Goal: Check status: Check status

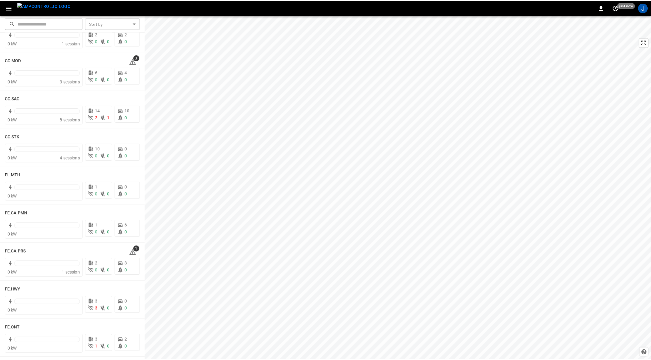
scroll to position [728, 0]
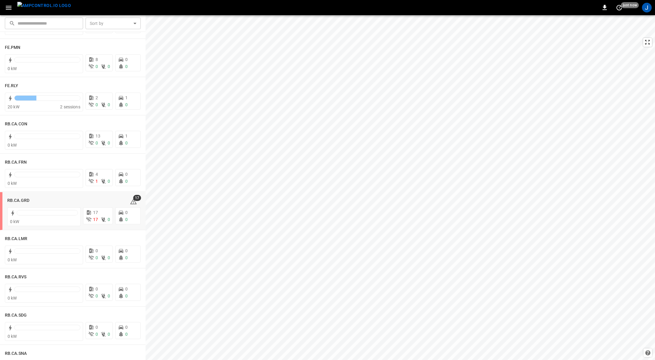
click at [21, 200] on h6 "RB.CA.GRD" at bounding box center [18, 200] width 22 height 7
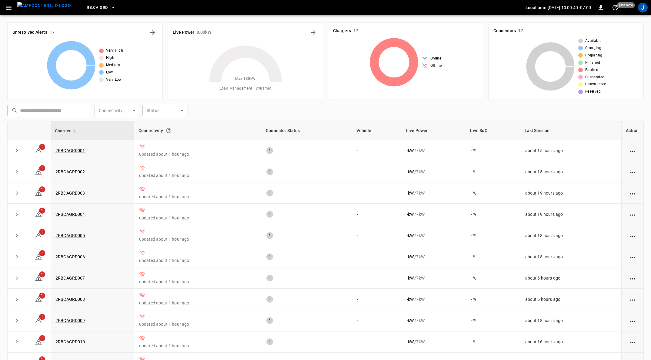
click at [72, 148] on link "2RBCAGRD001" at bounding box center [71, 150] width 30 height 5
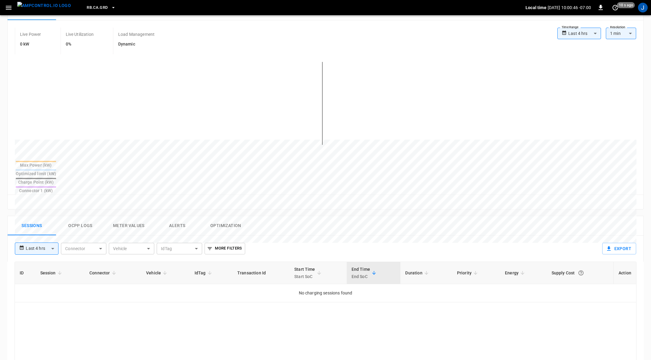
scroll to position [182, 0]
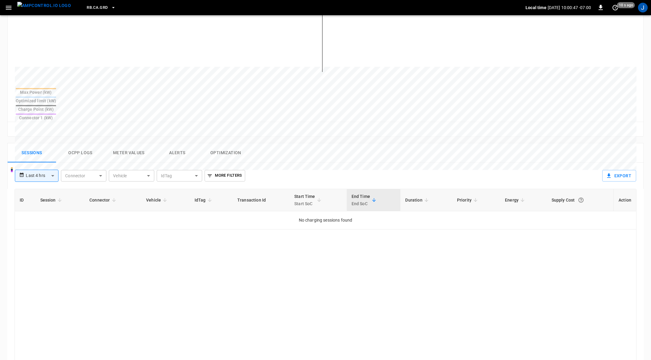
click at [181, 143] on button "Alerts" at bounding box center [177, 152] width 49 height 19
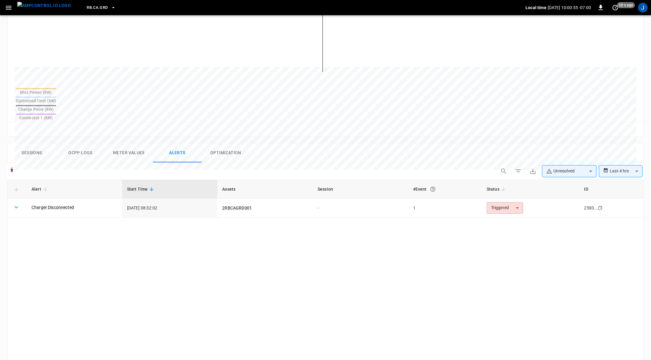
click at [58, 204] on link "Charger Disconnected" at bounding box center [53, 207] width 42 height 6
